Goal: Book appointment/travel/reservation

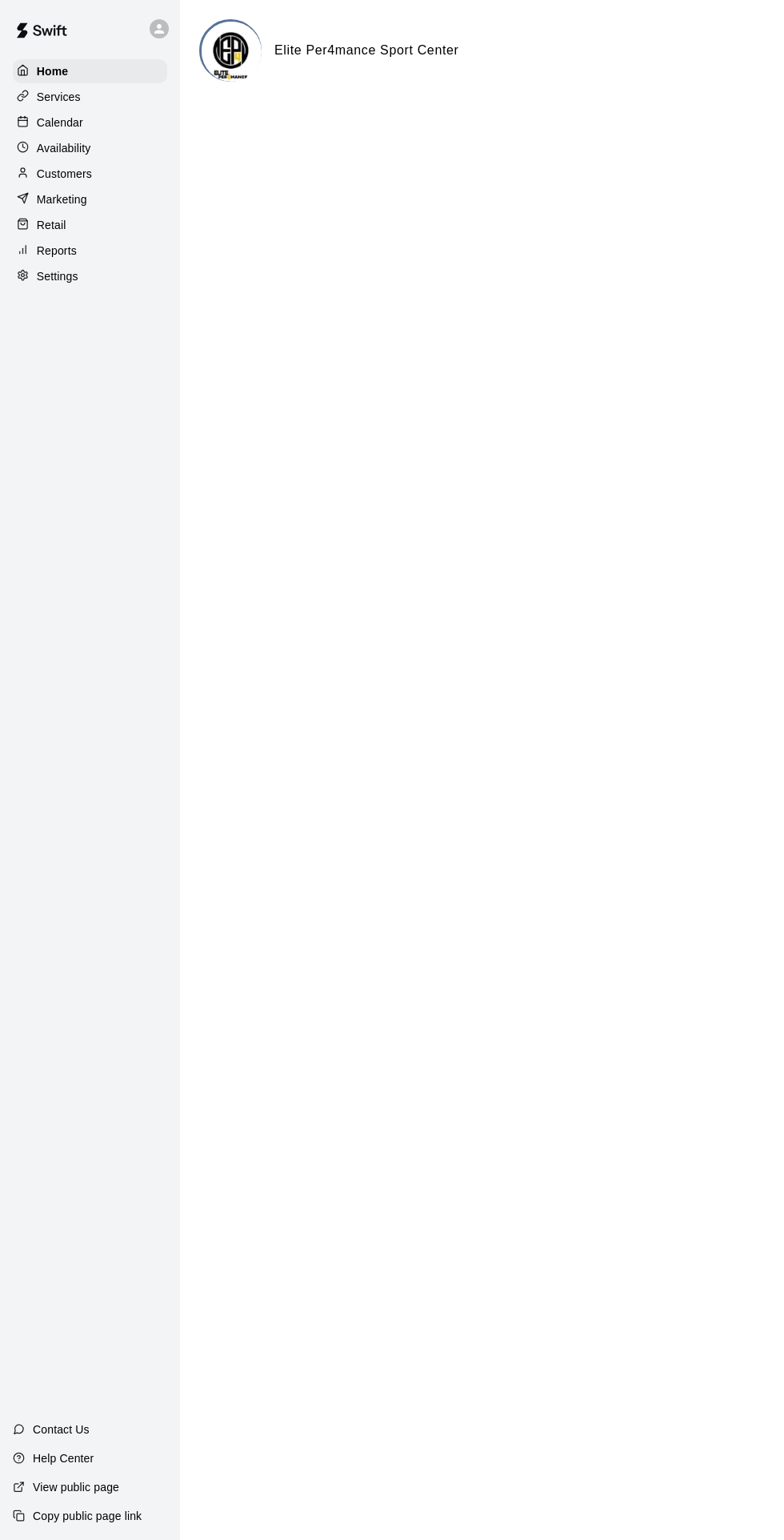
click at [46, 130] on p "Calendar" at bounding box center [60, 122] width 46 height 16
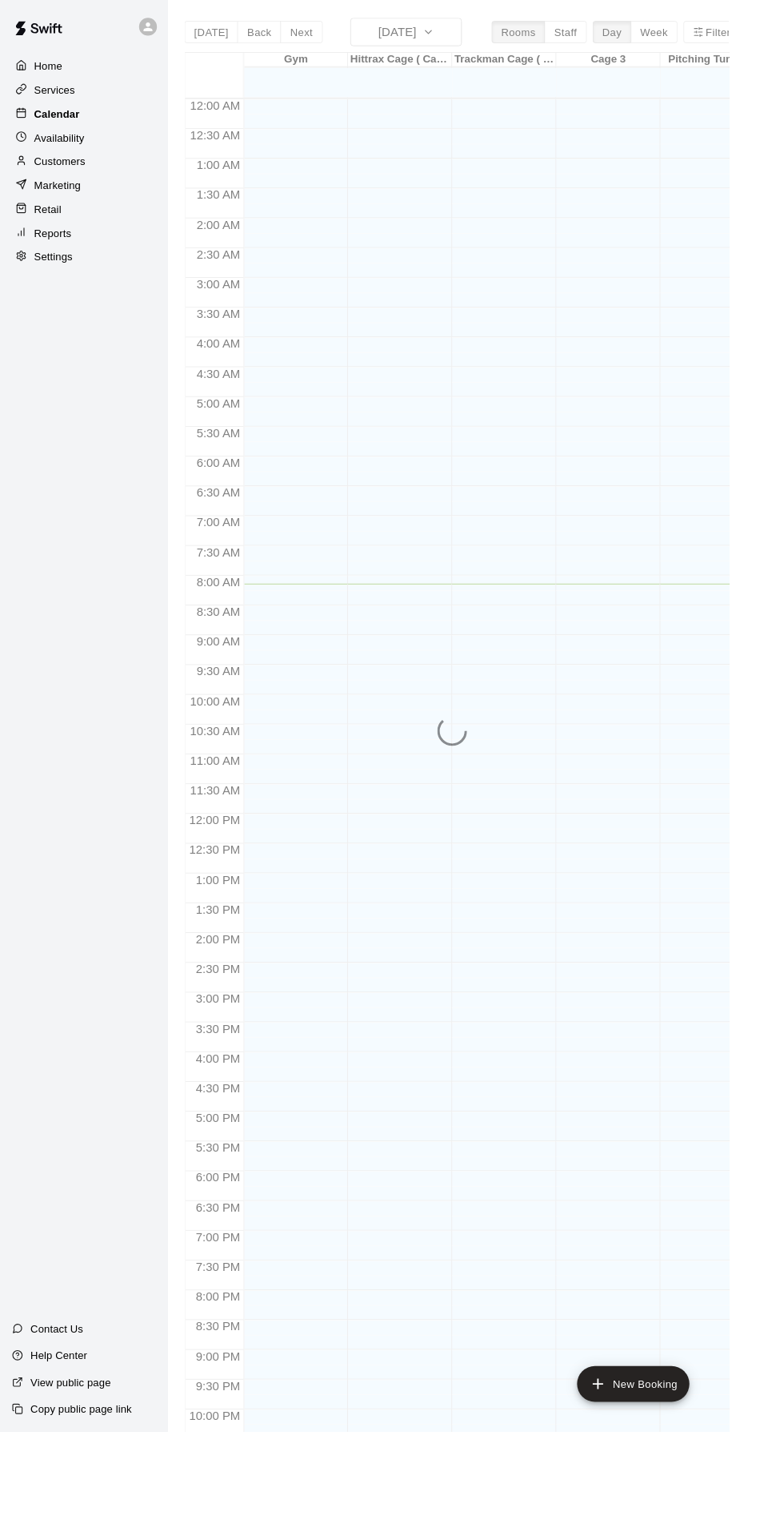
scroll to position [37, 0]
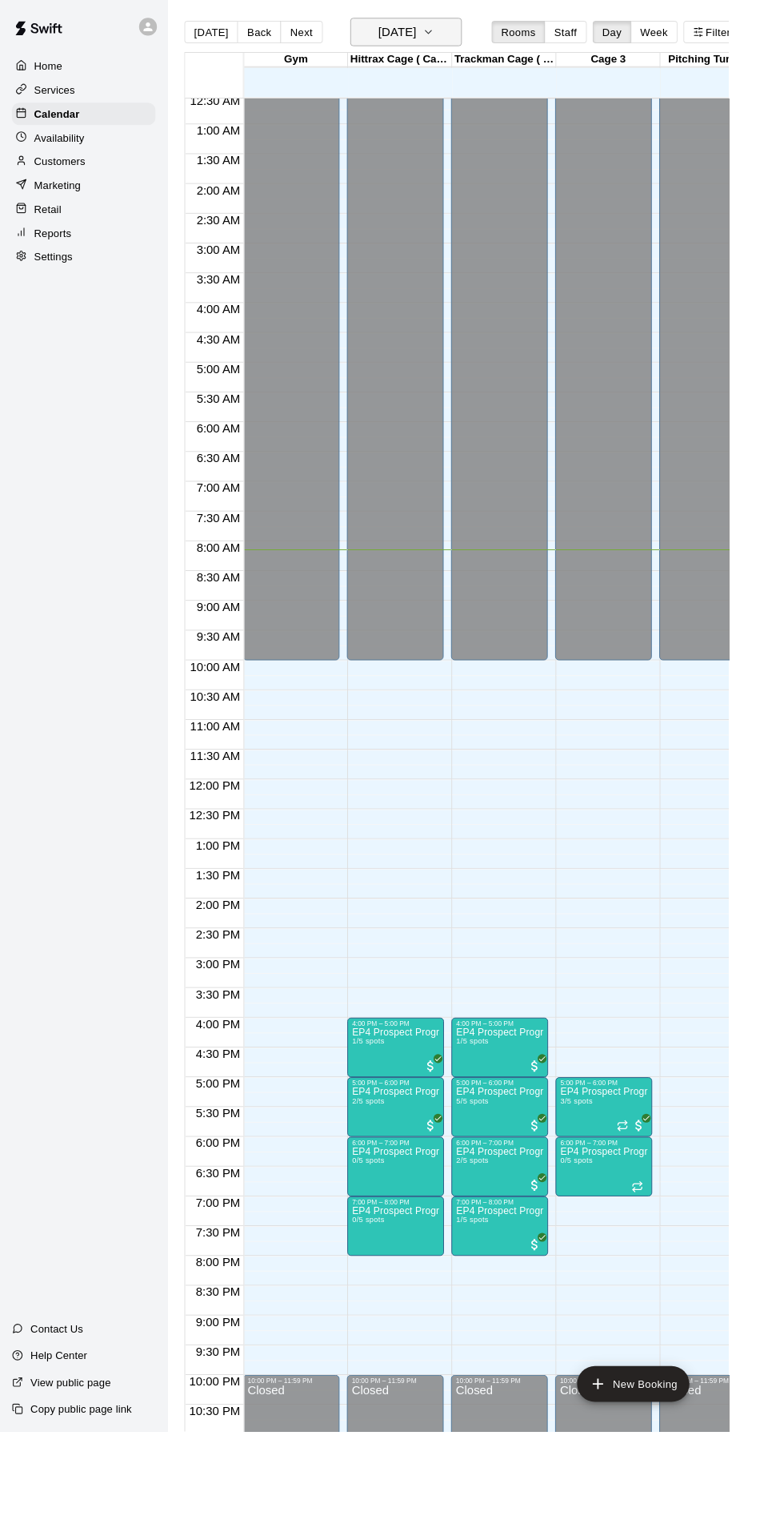
click at [470, 35] on button "[DATE]" at bounding box center [437, 34] width 120 height 30
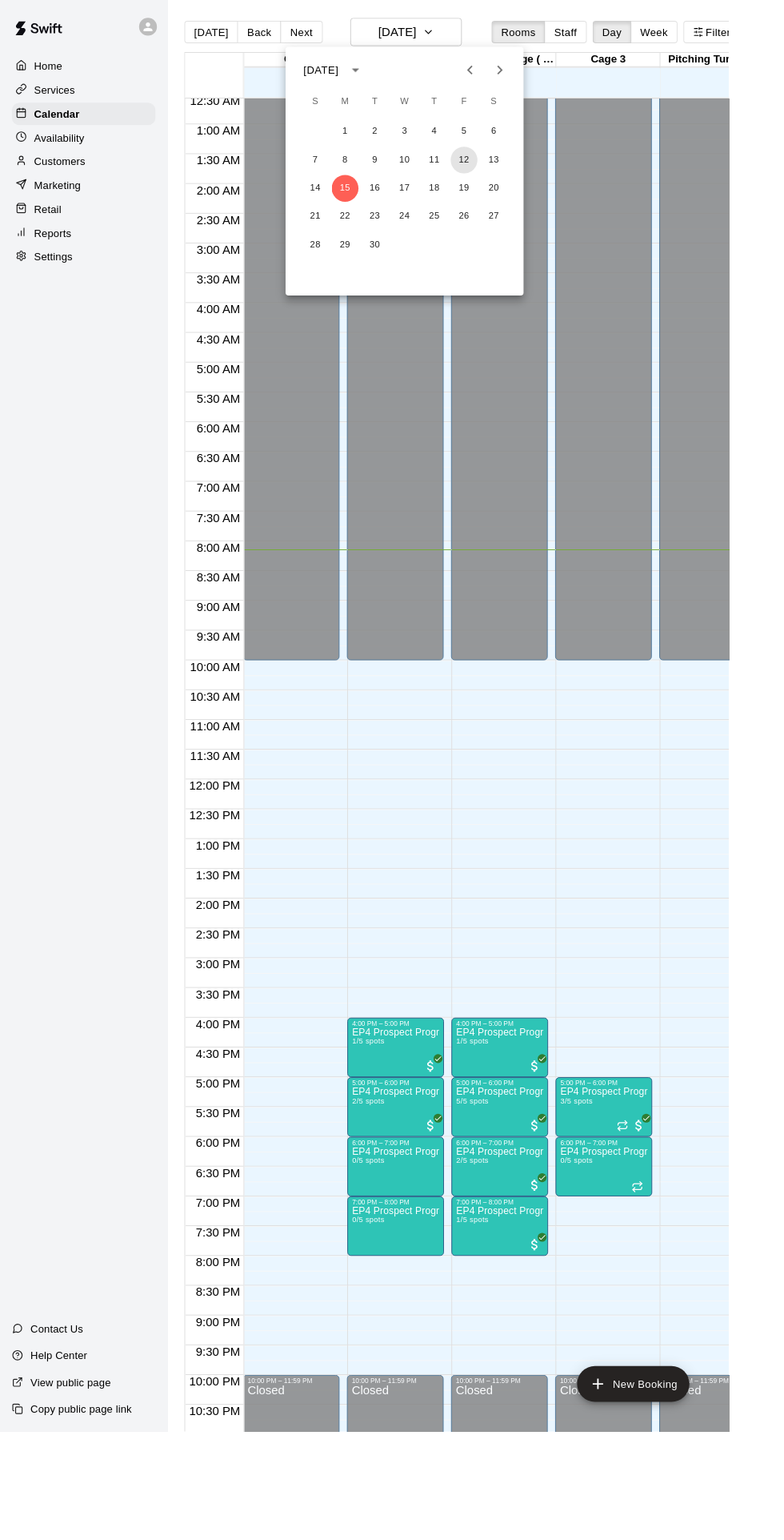
click at [500, 174] on button "12" at bounding box center [499, 172] width 29 height 29
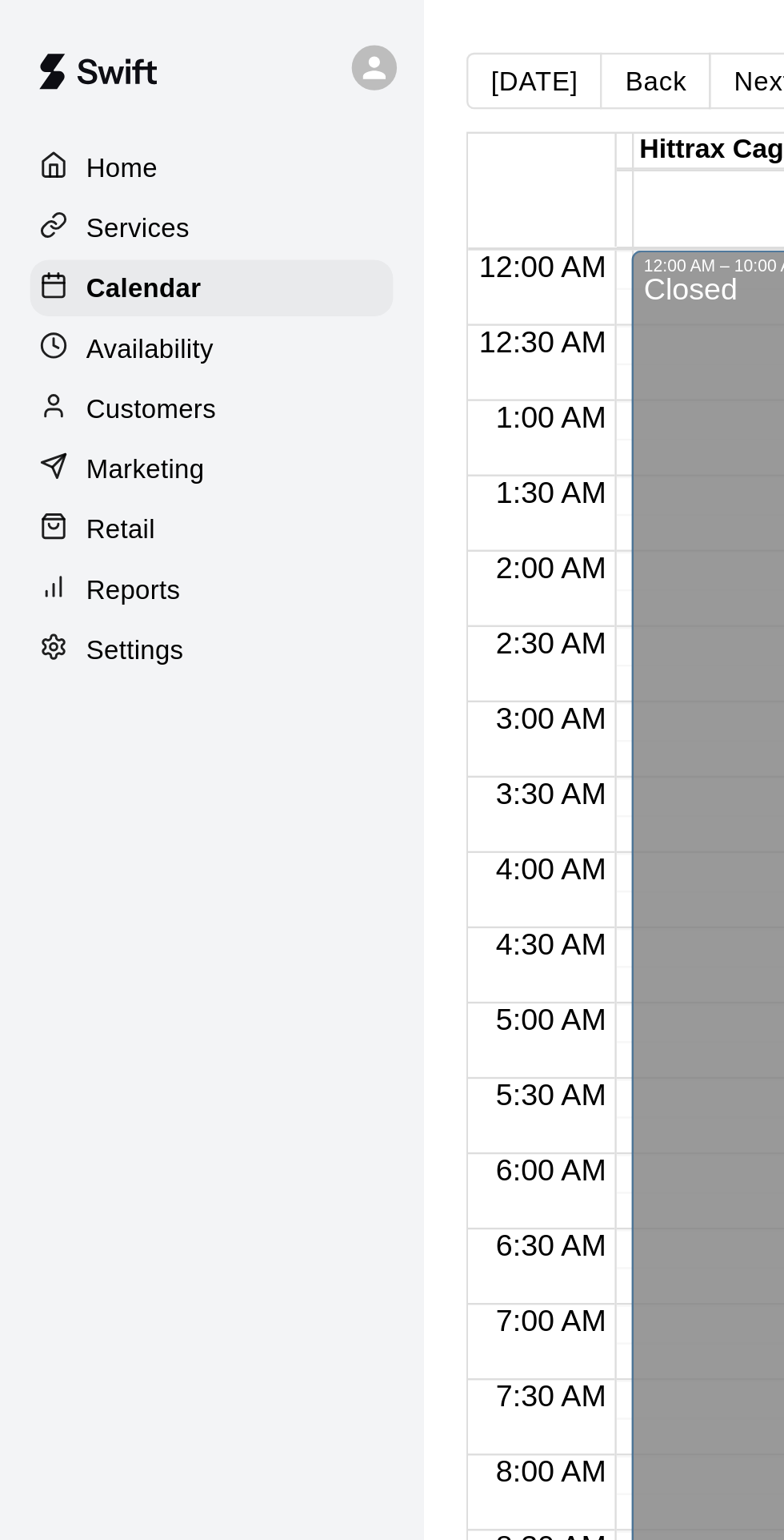
scroll to position [0, 108]
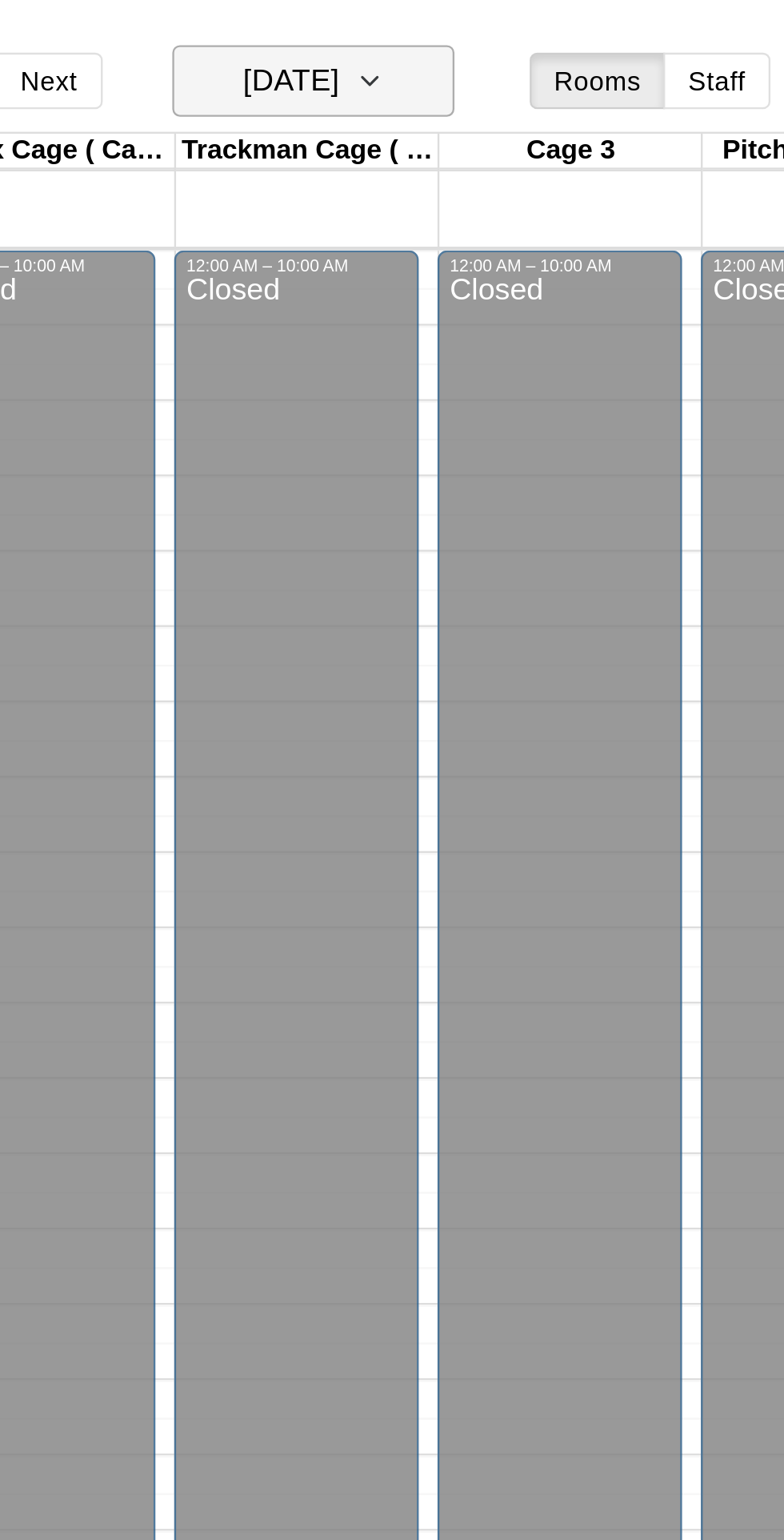
click at [468, 35] on icon "button" at bounding box center [461, 34] width 13 height 19
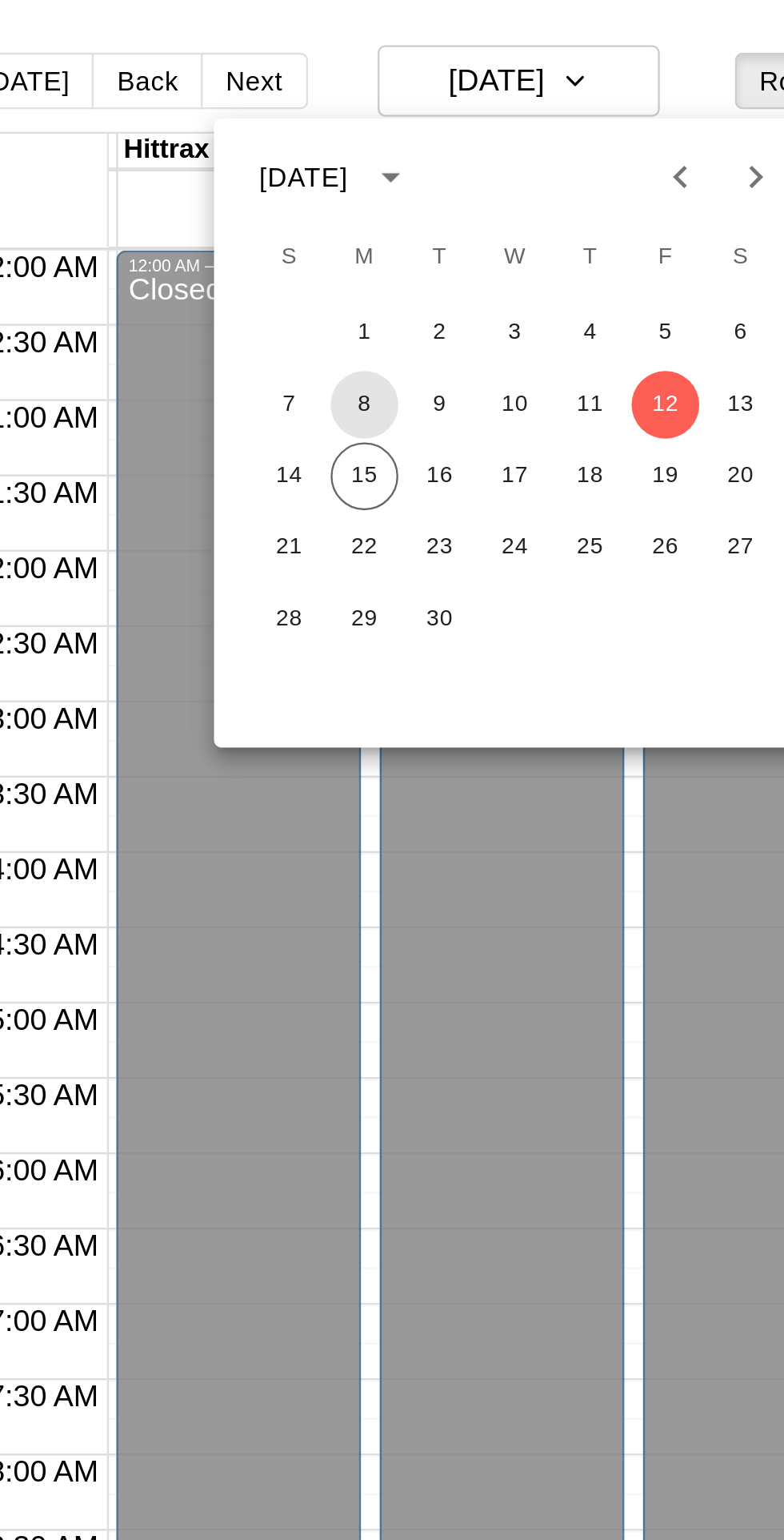
click at [371, 170] on button "8" at bounding box center [371, 172] width 29 height 29
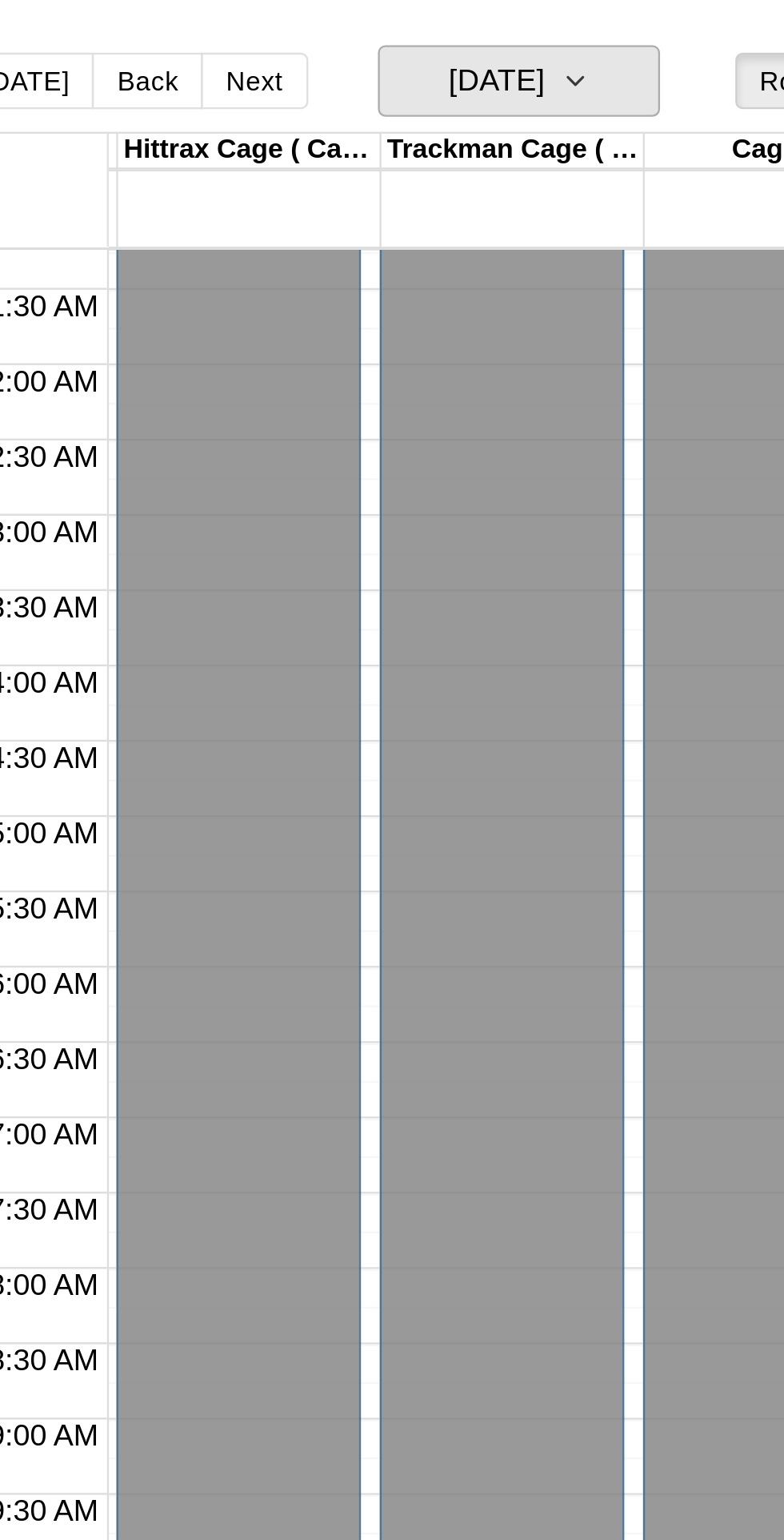
scroll to position [85, 108]
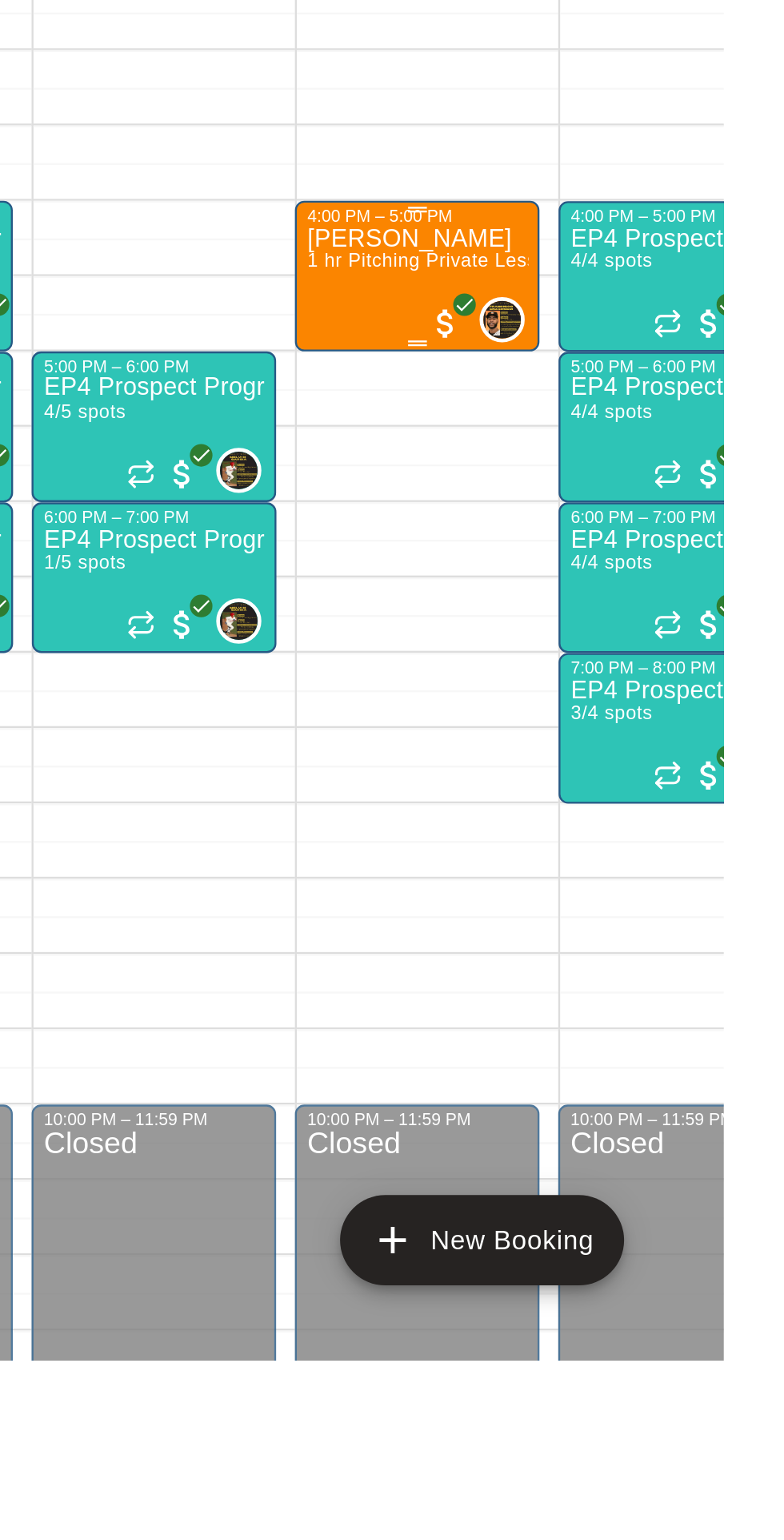
click at [688, 1094] on img "Francisco Gracesqui" at bounding box center [689, 1096] width 16 height 16
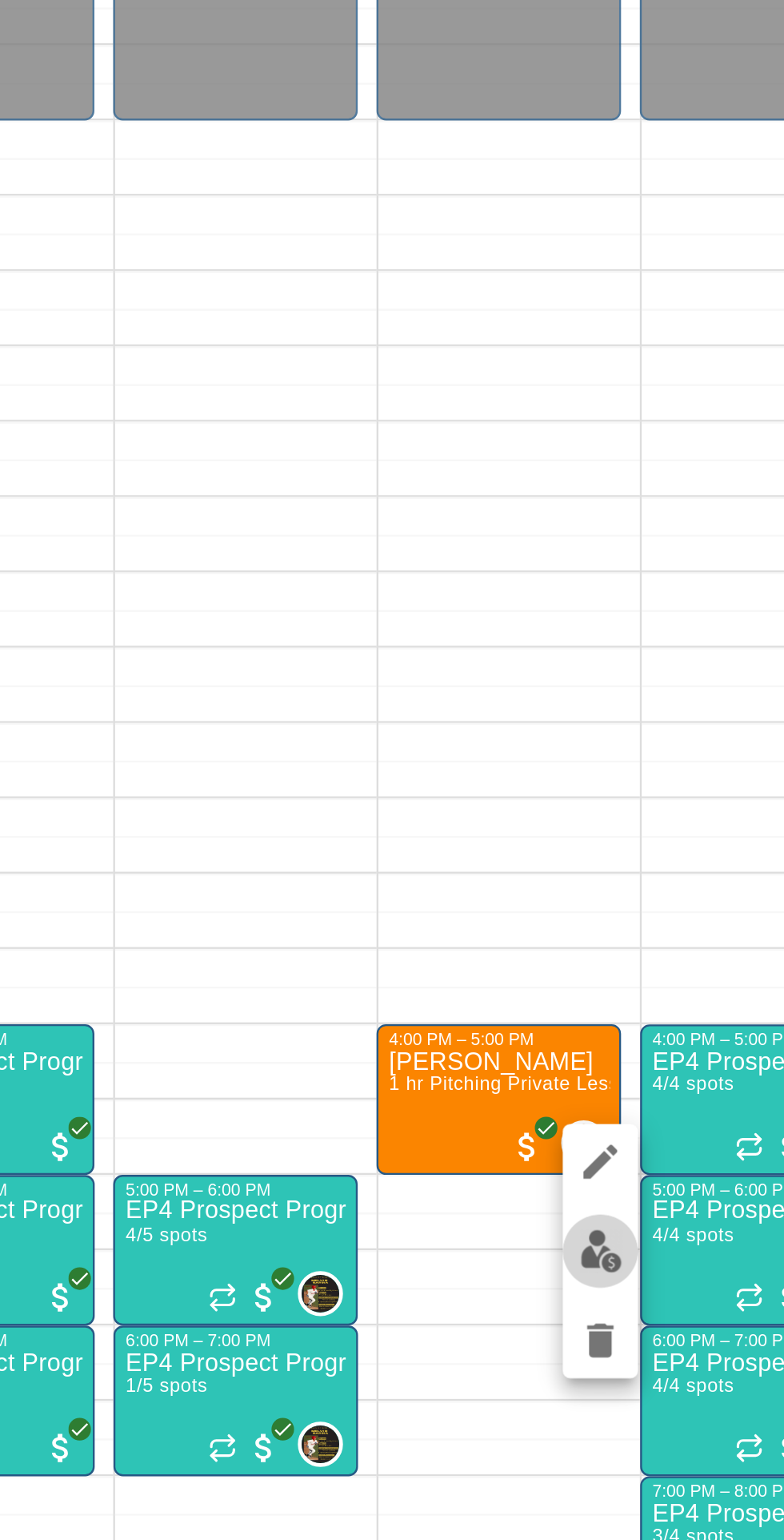
click at [692, 1142] on img "edit" at bounding box center [697, 1143] width 18 height 18
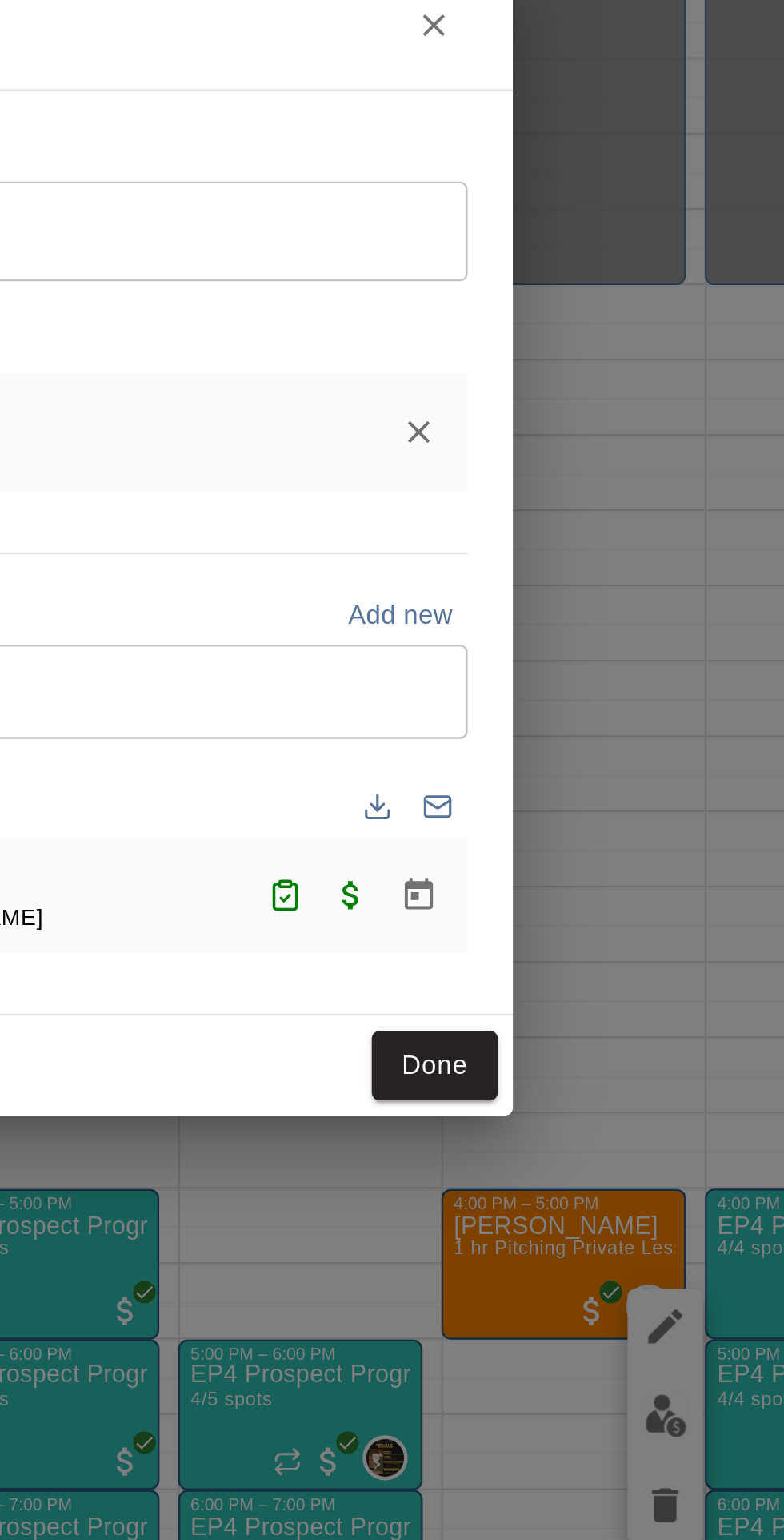
click at [579, 654] on input "Search staff" at bounding box center [408, 640] width 395 height 28
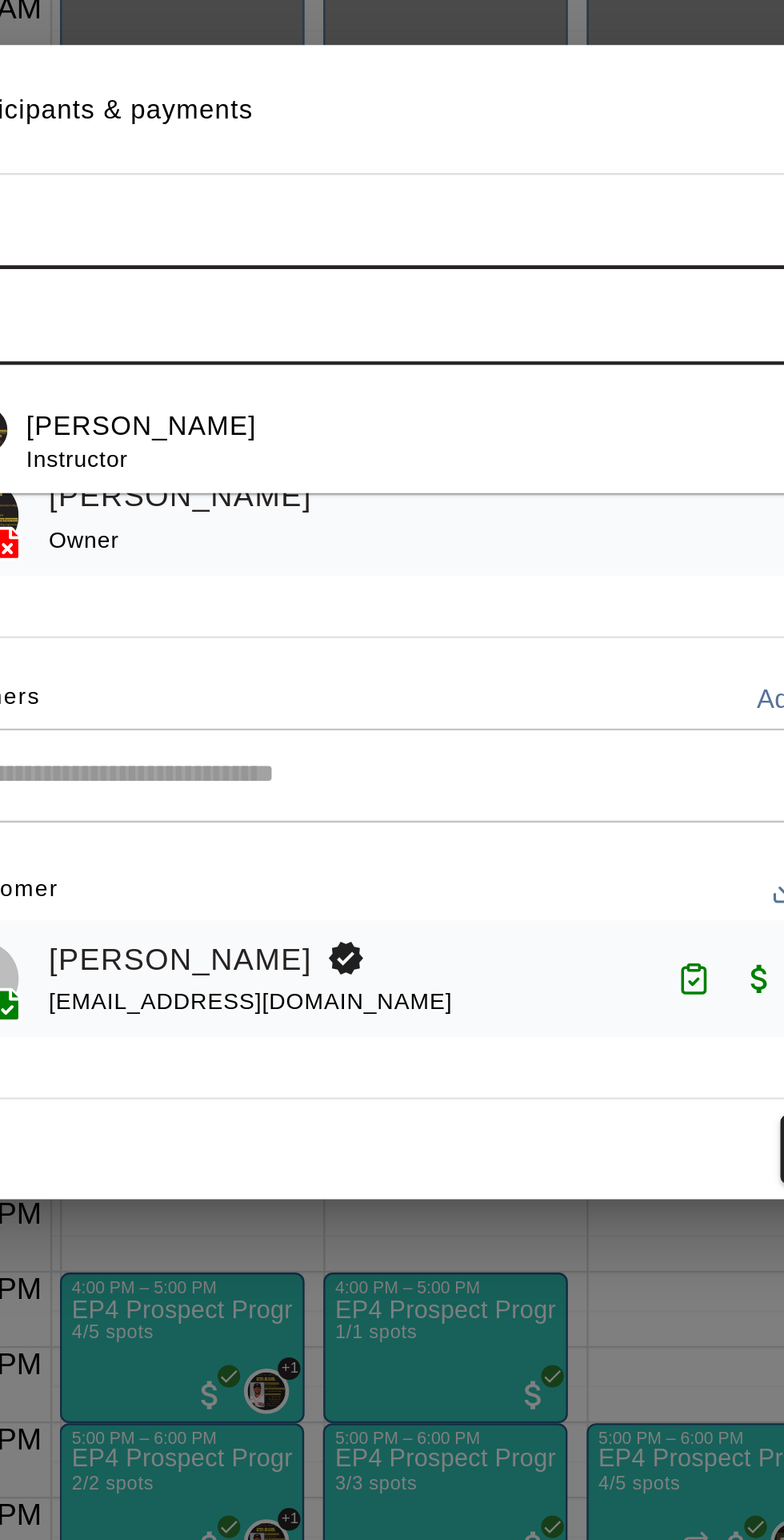
click at [357, 710] on div "[PERSON_NAME] Instructor" at bounding box center [429, 694] width 356 height 31
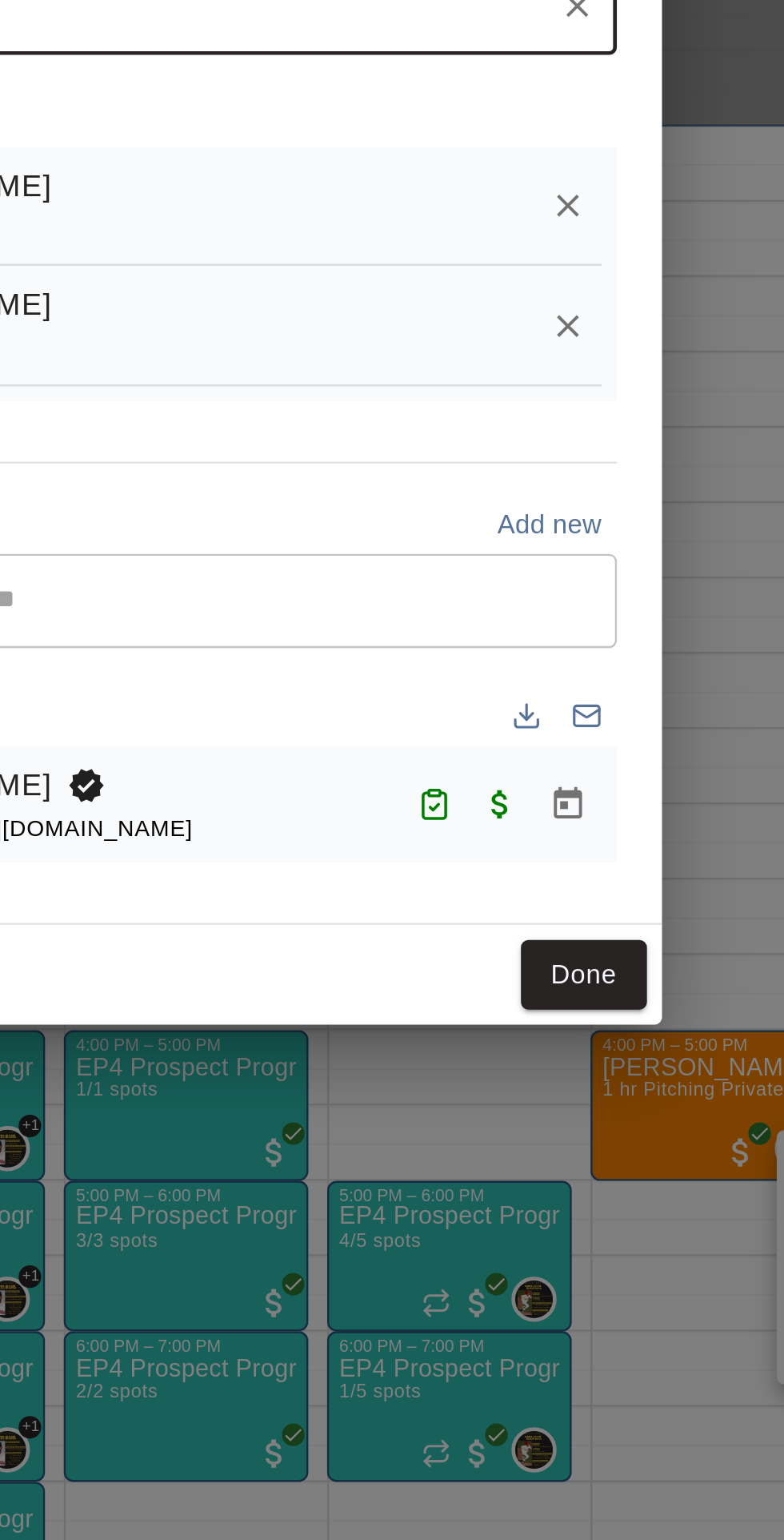
type input "*****"
click at [600, 704] on icon "Remove" at bounding box center [592, 696] width 16 height 16
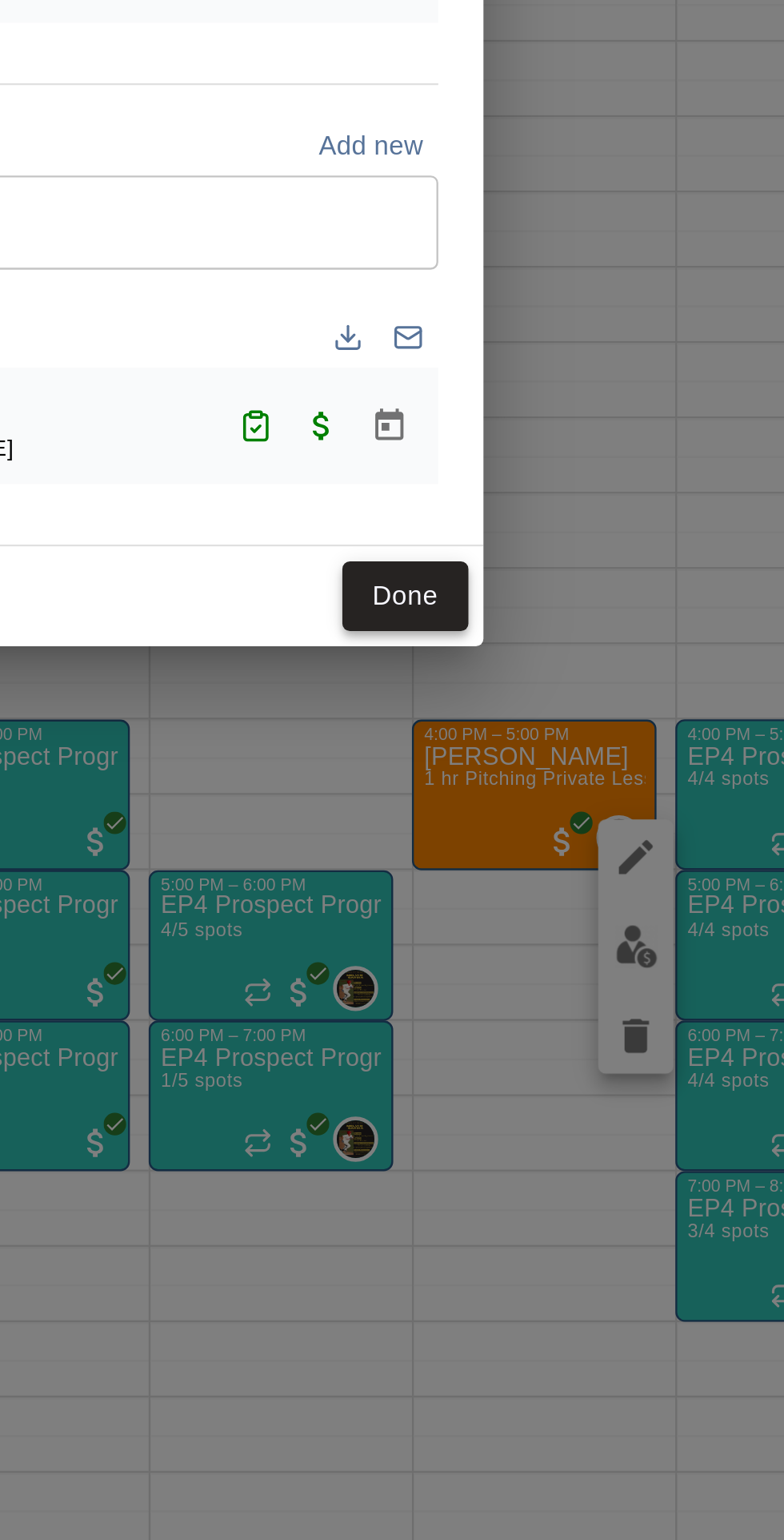
click at [626, 1009] on button "Done" at bounding box center [598, 994] width 53 height 30
